Goal: Task Accomplishment & Management: Manage account settings

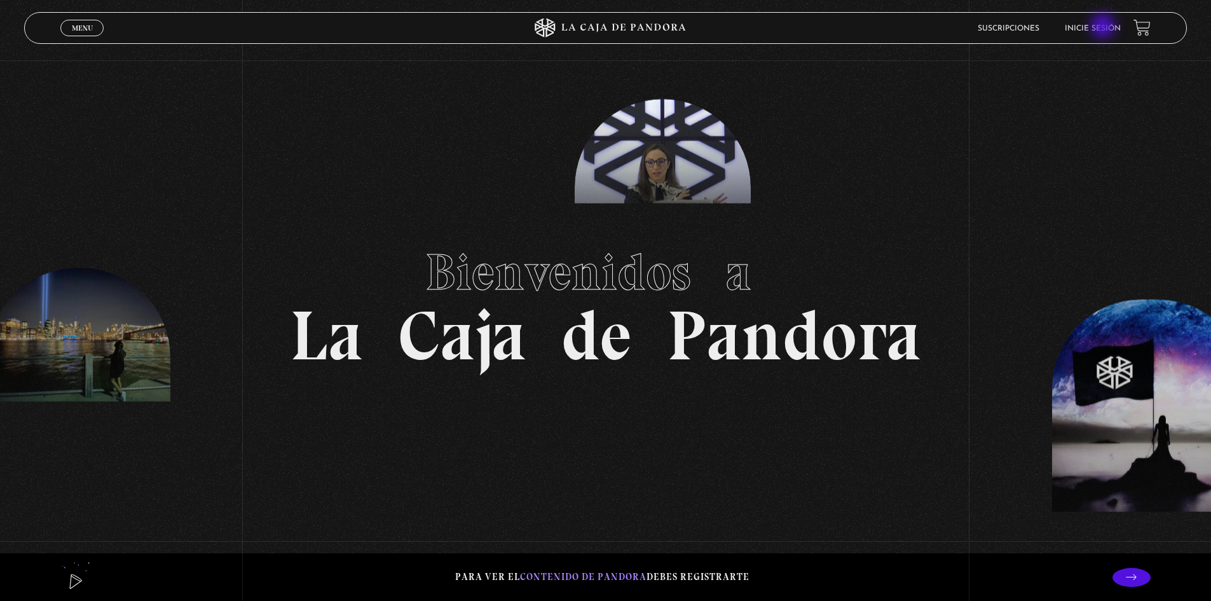
click at [1104, 27] on link "Inicie sesión" at bounding box center [1093, 29] width 56 height 8
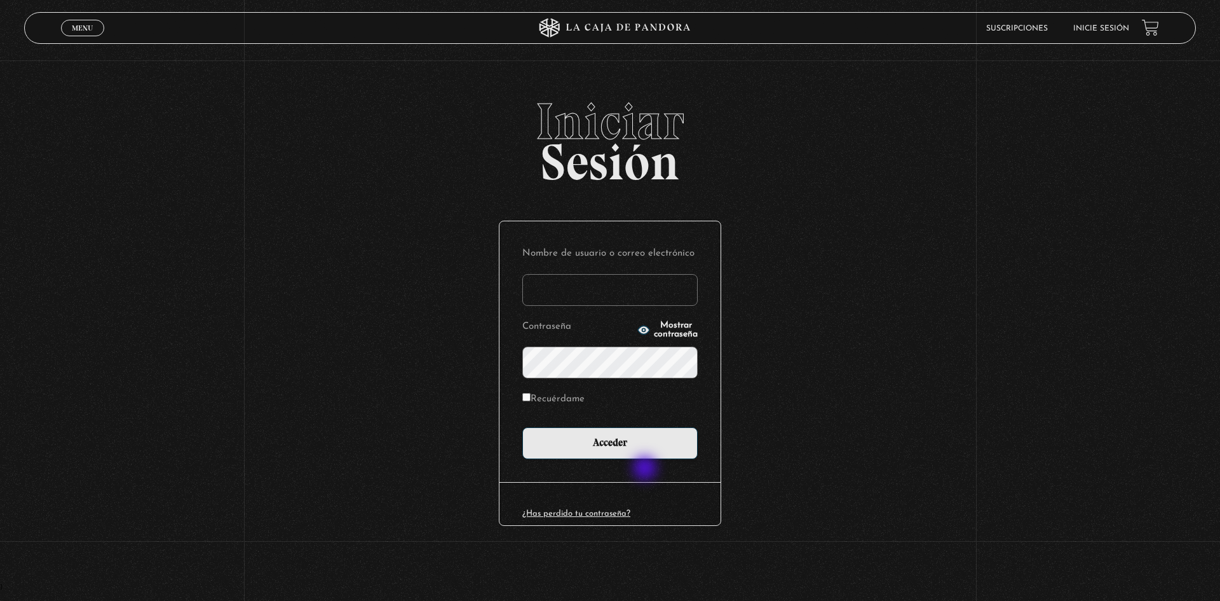
type input "[EMAIL_ADDRESS][DOMAIN_NAME]"
click at [666, 460] on div "Nombre de usuario o correo electrónico karolalfaro378@gmail.com Contraseña Most…" at bounding box center [610, 351] width 221 height 261
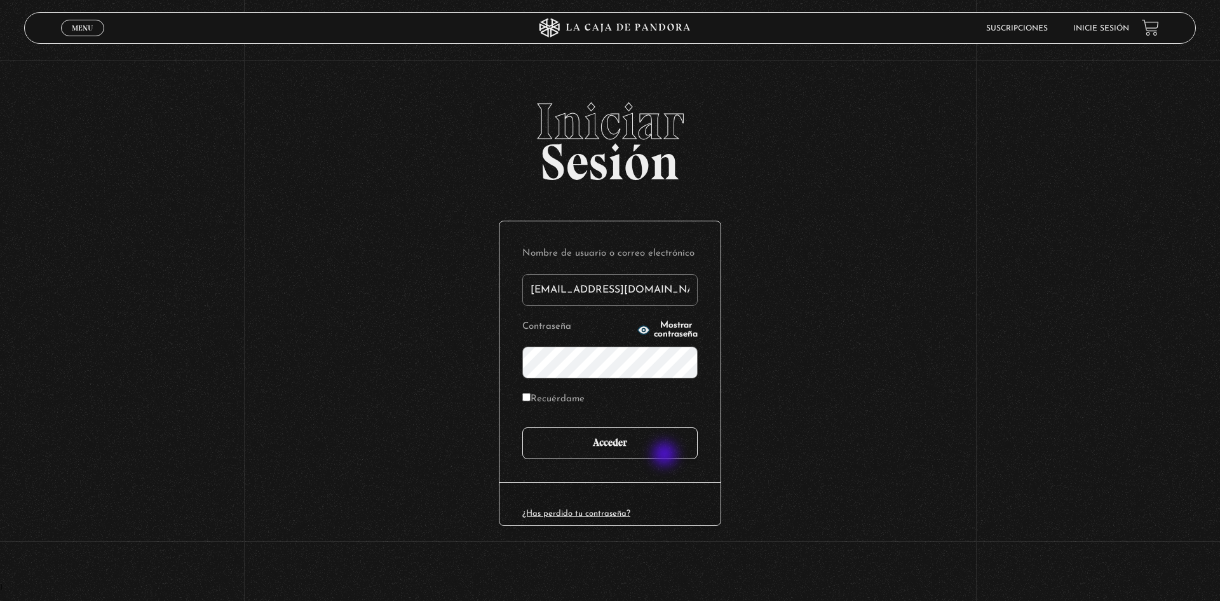
click at [666, 455] on input "Acceder" at bounding box center [610, 443] width 175 height 32
